Goal: Information Seeking & Learning: Learn about a topic

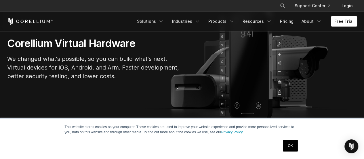
scroll to position [58, 0]
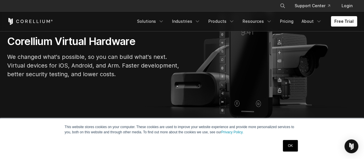
click at [290, 149] on link "OK" at bounding box center [290, 146] width 15 height 12
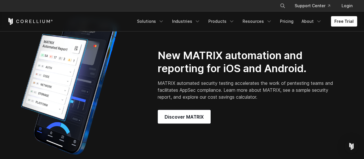
scroll to position [201, 0]
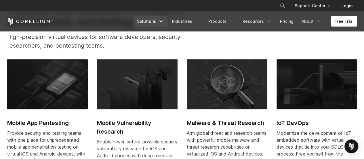
click at [164, 21] on icon "Navigation Menu" at bounding box center [161, 21] width 6 height 6
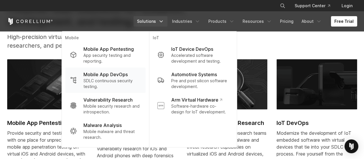
click at [103, 74] on p "Mobile App DevOps" at bounding box center [105, 74] width 44 height 7
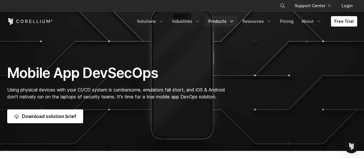
click at [233, 20] on icon "Navigation Menu" at bounding box center [232, 21] width 6 height 6
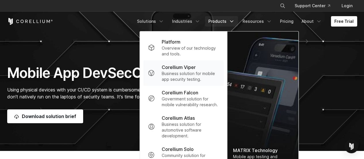
click at [182, 73] on p "Business solution for mobile app security testing." at bounding box center [190, 77] width 57 height 12
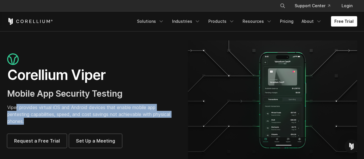
drag, startPoint x: 16, startPoint y: 108, endPoint x: 148, endPoint y: 118, distance: 132.2
click at [148, 118] on p "Viper provides virtual iOS and Android devices that enable mobile app pentestin…" at bounding box center [91, 114] width 169 height 21
click at [68, 113] on p "Viper provides virtual iOS and Android devices that enable mobile app pentestin…" at bounding box center [91, 114] width 169 height 21
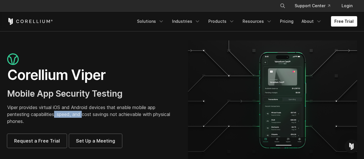
drag, startPoint x: 56, startPoint y: 116, endPoint x: 105, endPoint y: 117, distance: 48.9
click at [87, 117] on p "Viper provides virtual iOS and Android devices that enable mobile app pentestin…" at bounding box center [91, 114] width 169 height 21
click at [132, 119] on p "Viper provides virtual iOS and Android devices that enable mobile app pentestin…" at bounding box center [91, 114] width 169 height 21
